Goal: Task Accomplishment & Management: Complete application form

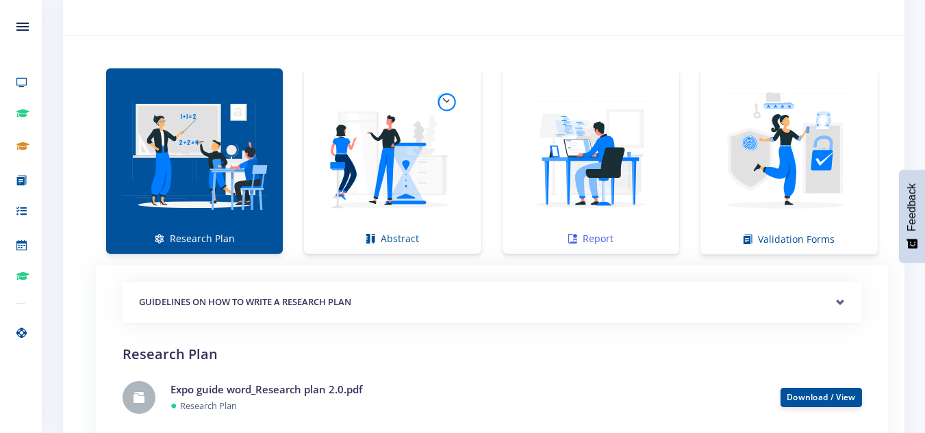
scroll to position [958, 0]
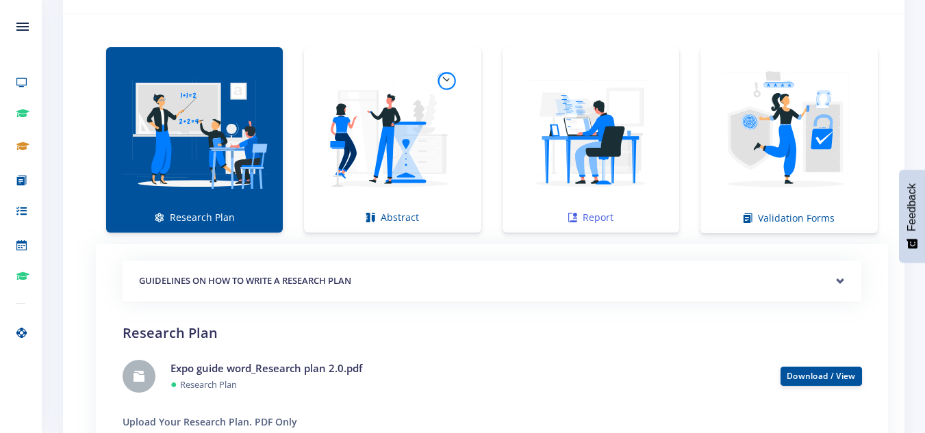
click at [601, 185] on img at bounding box center [590, 132] width 155 height 155
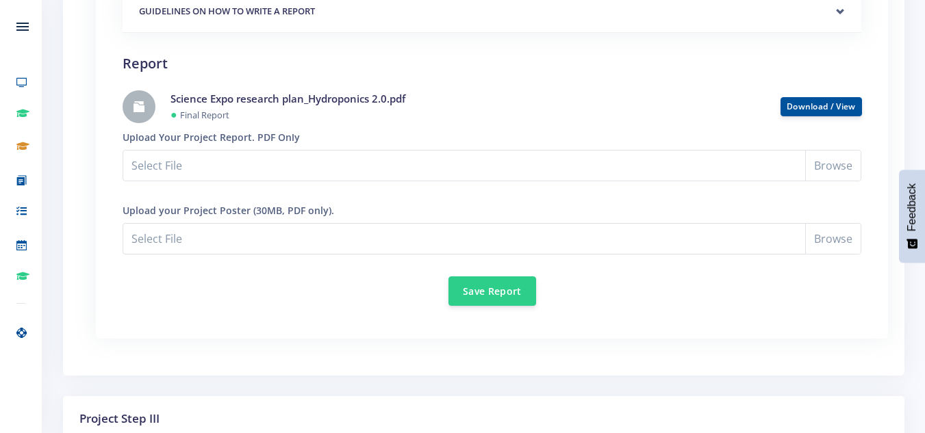
scroll to position [1232, 0]
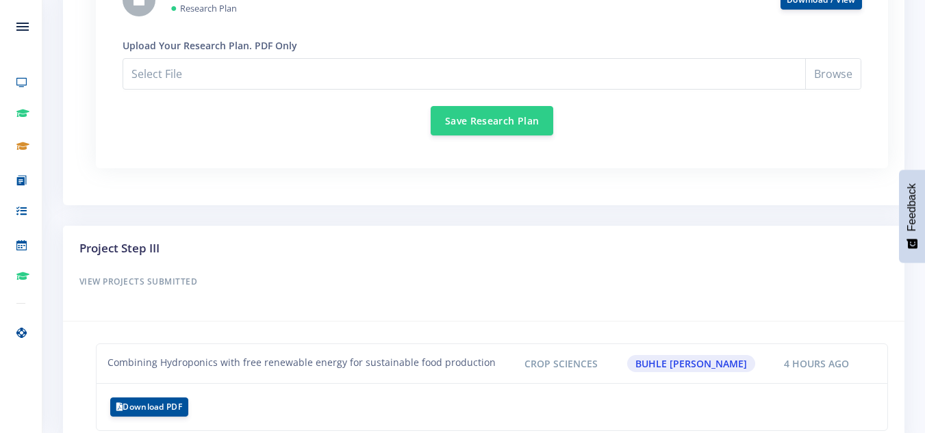
scroll to position [1410, 0]
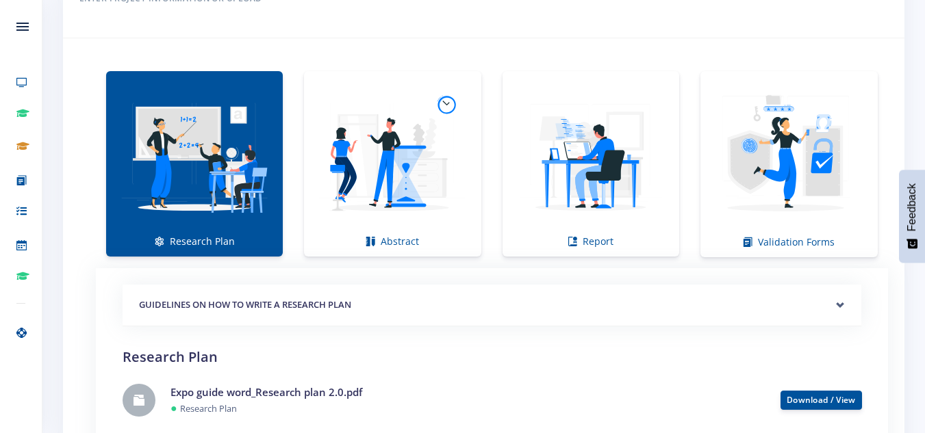
scroll to position [931, 0]
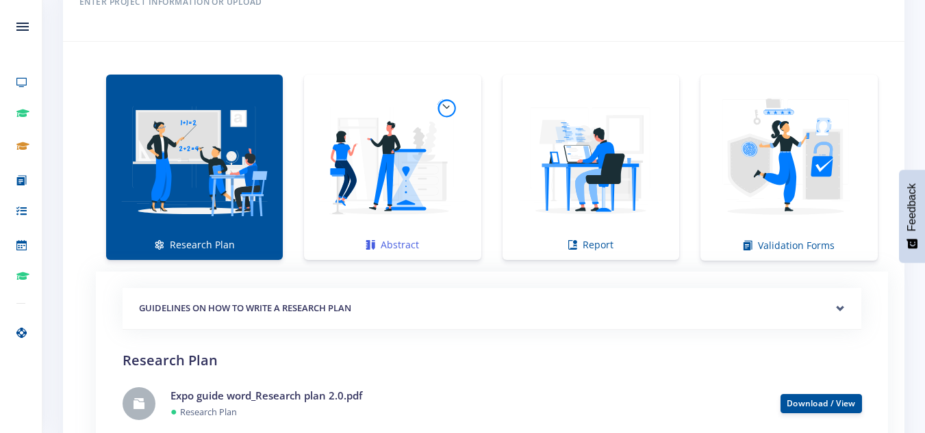
click at [335, 155] on img at bounding box center [392, 160] width 155 height 155
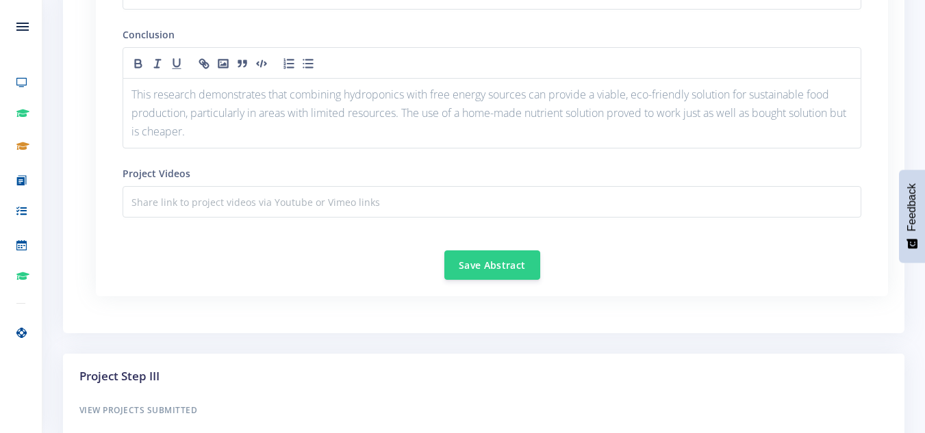
scroll to position [1782, 0]
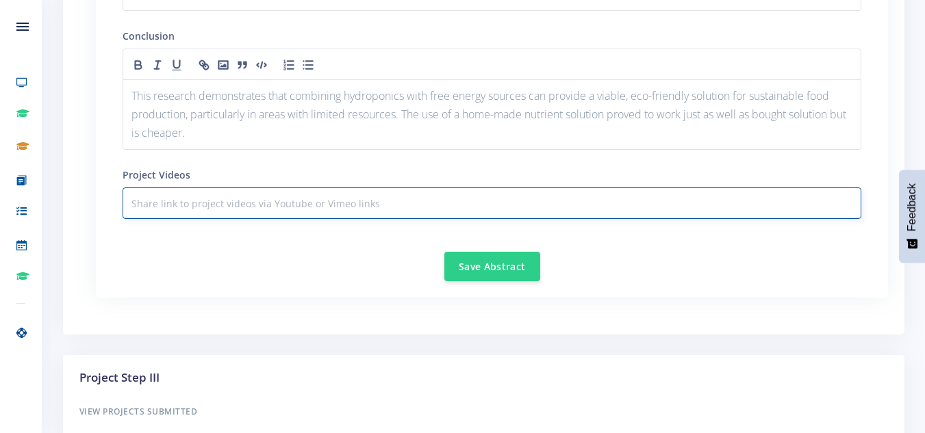
click at [268, 209] on input "text" at bounding box center [492, 203] width 739 height 31
paste input "[URL][DOMAIN_NAME]"
type input "[URL][DOMAIN_NAME]"
click at [480, 264] on button "Save Abstract" at bounding box center [492, 265] width 96 height 29
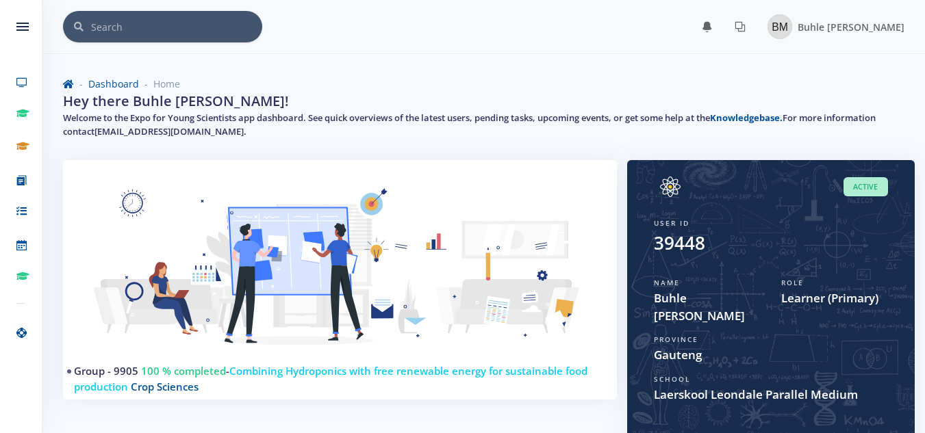
click at [617, 62] on div "Dashboard Home Hey there Buhle Milarn Mashinini! Welcome to the Expo for Young …" at bounding box center [484, 110] width 862 height 100
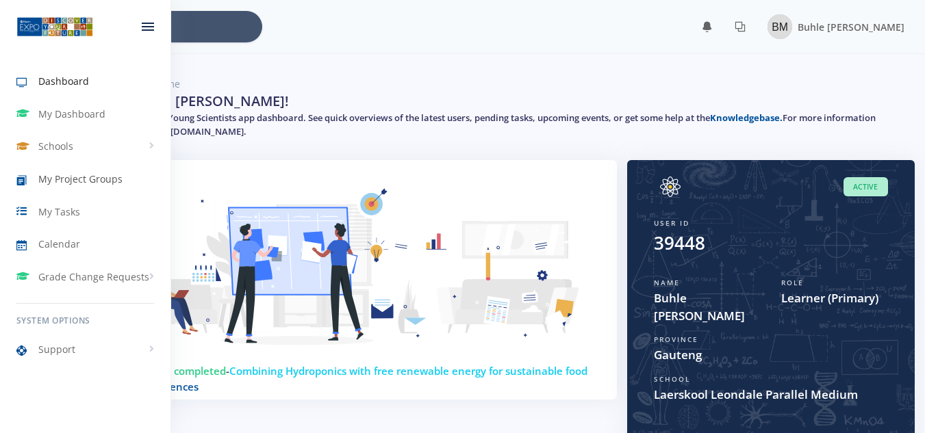
click at [61, 181] on span "My Project Groups" at bounding box center [80, 179] width 84 height 14
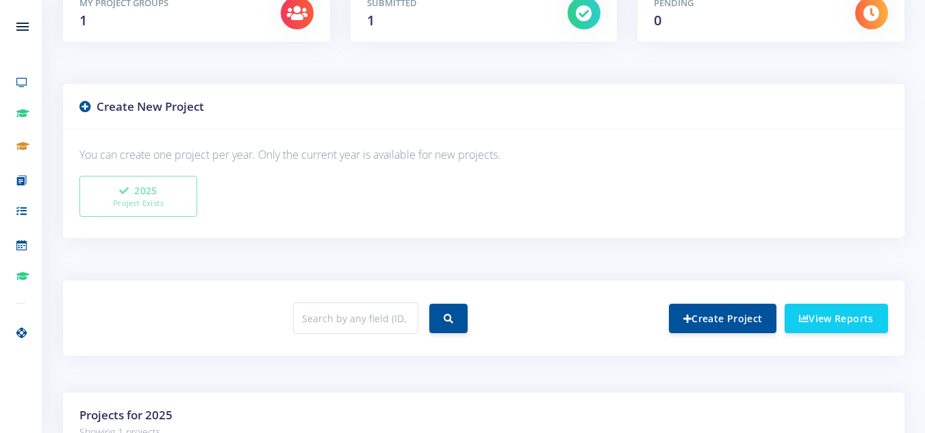
scroll to position [470, 0]
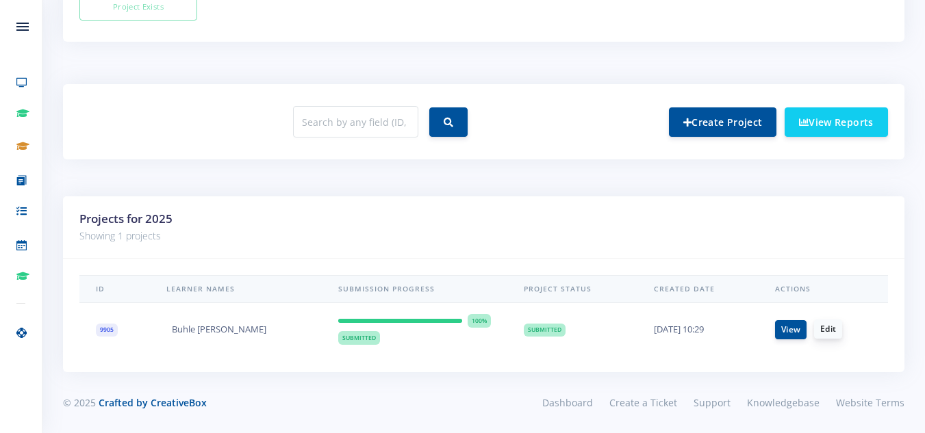
click at [835, 328] on link "Edit" at bounding box center [828, 329] width 28 height 19
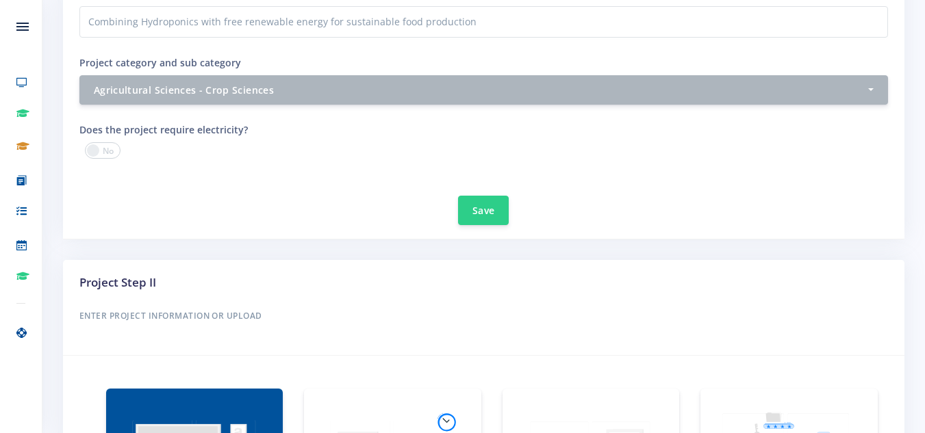
scroll to position [753, 0]
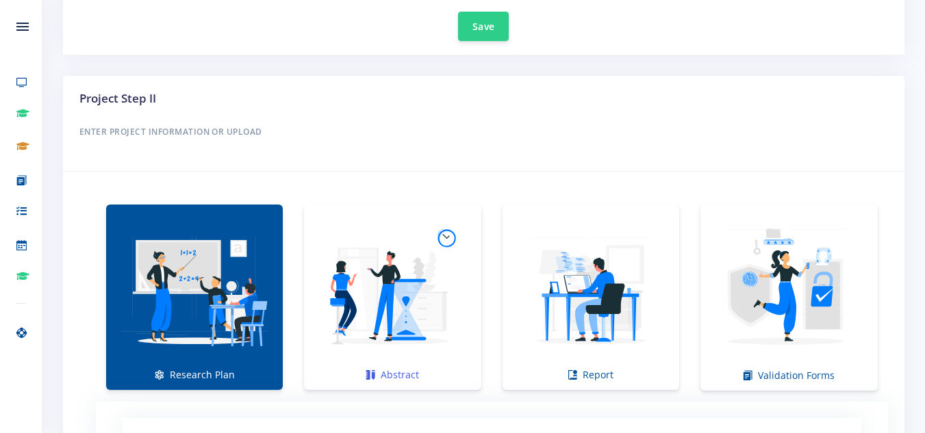
click at [387, 305] on img at bounding box center [392, 290] width 155 height 155
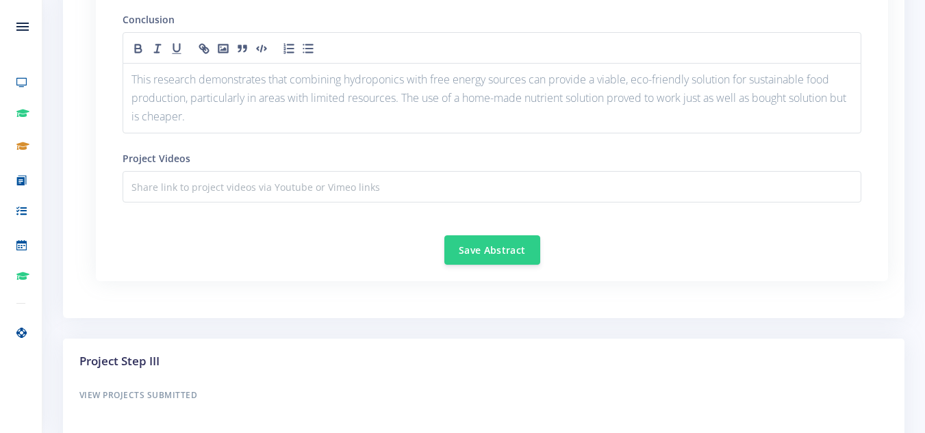
scroll to position [1780, 0]
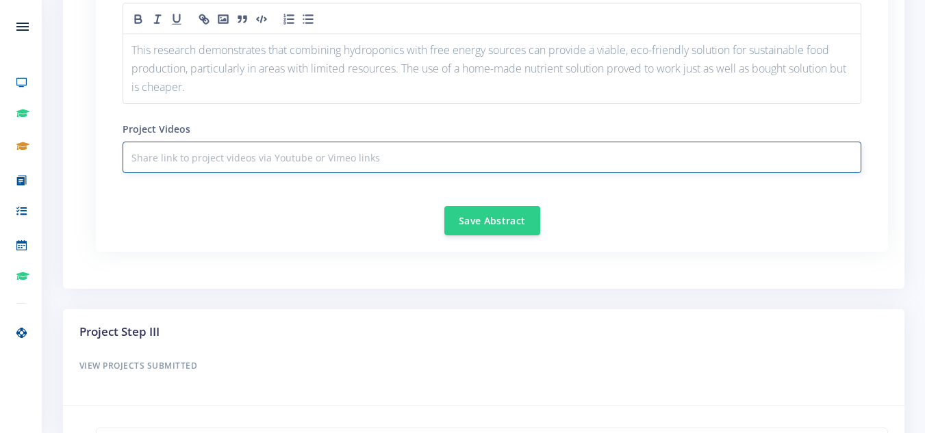
click at [253, 169] on input "text" at bounding box center [492, 157] width 739 height 31
paste input "[URL][DOMAIN_NAME]"
type input "[URL][DOMAIN_NAME]"
click at [481, 220] on button "Save Abstract" at bounding box center [492, 219] width 96 height 29
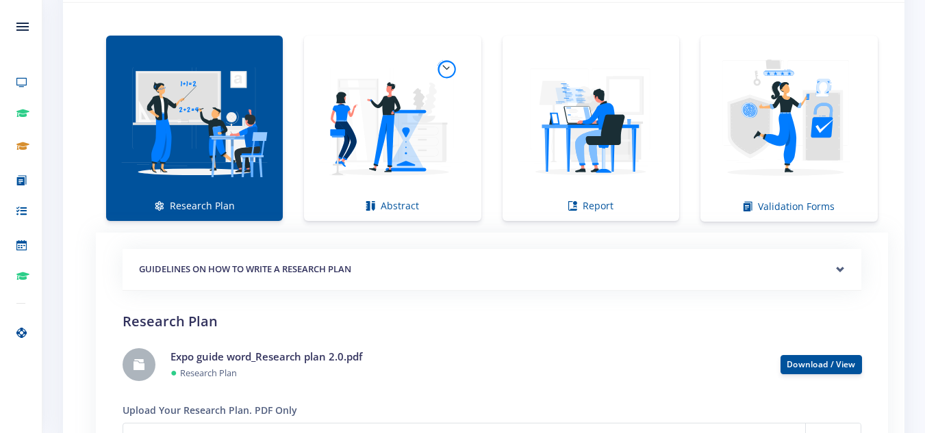
scroll to position [958, 0]
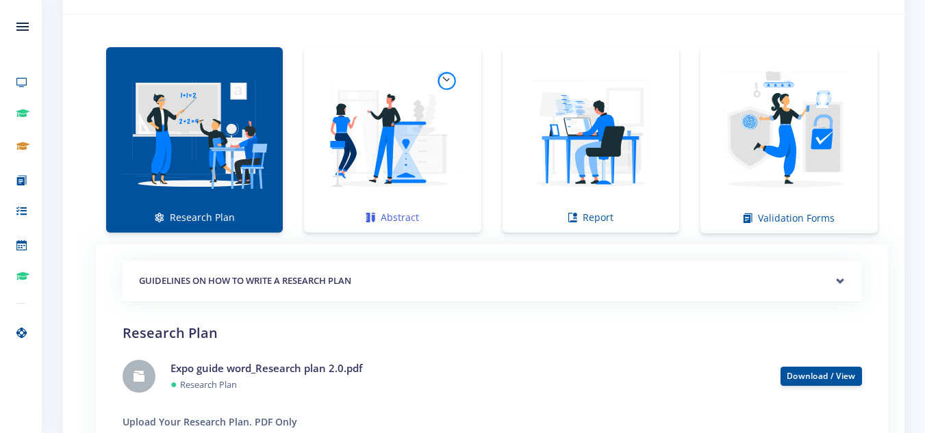
click at [366, 138] on img at bounding box center [392, 132] width 155 height 155
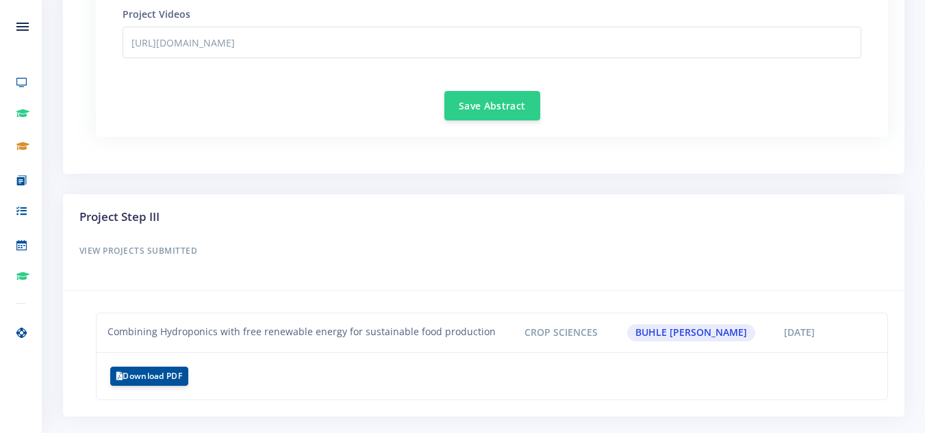
scroll to position [1919, 0]
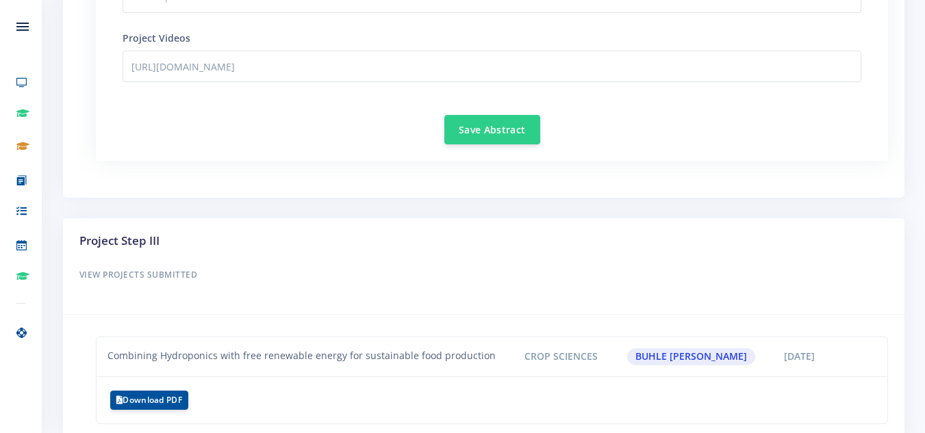
click at [293, 129] on div "Save Abstract" at bounding box center [492, 122] width 739 height 46
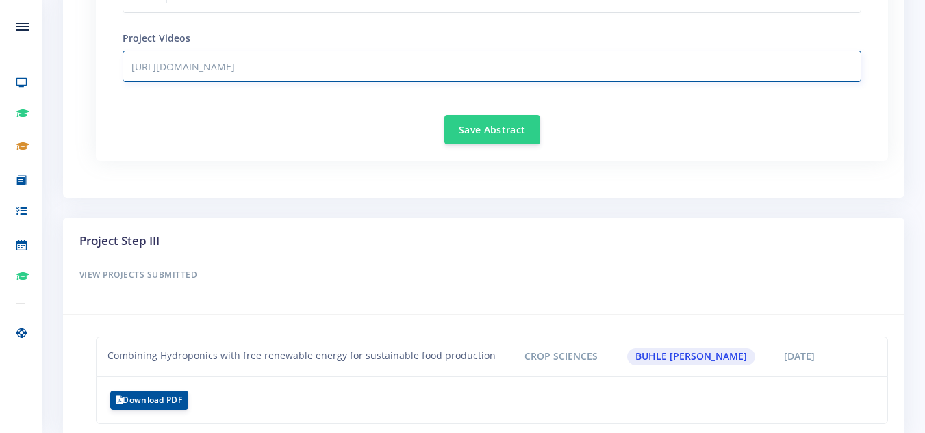
drag, startPoint x: 287, startPoint y: 69, endPoint x: 111, endPoint y: 75, distance: 176.7
drag, startPoint x: 330, startPoint y: 70, endPoint x: 149, endPoint y: 68, distance: 181.4
